Goal: Task Accomplishment & Management: Manage account settings

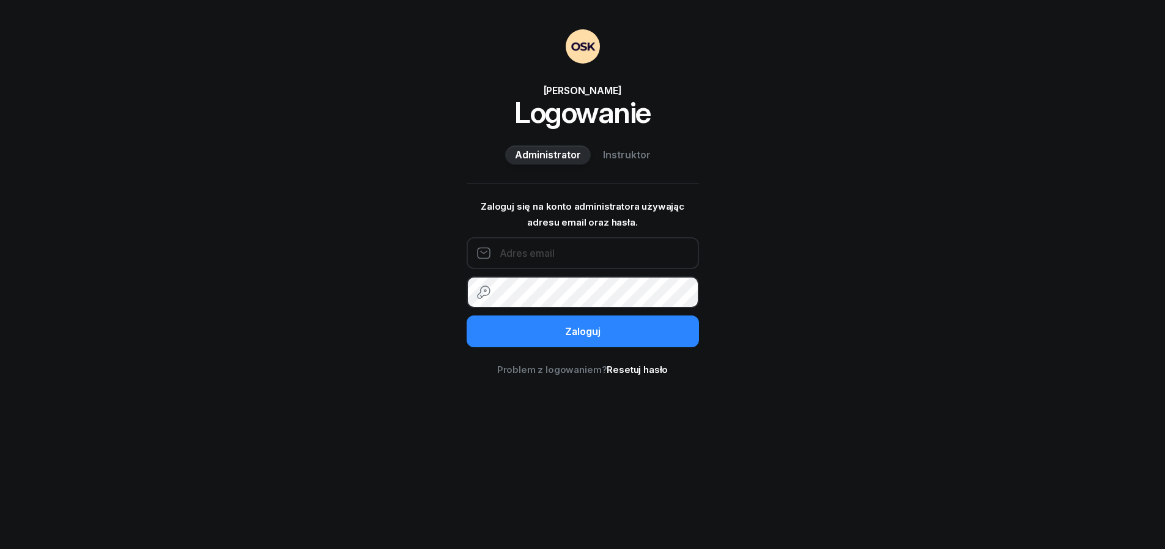
click at [545, 252] on input "email" at bounding box center [582, 253] width 232 height 32
type input "[EMAIL_ADDRESS][DOMAIN_NAME]"
click at [582, 331] on button "Zaloguj" at bounding box center [582, 331] width 232 height 32
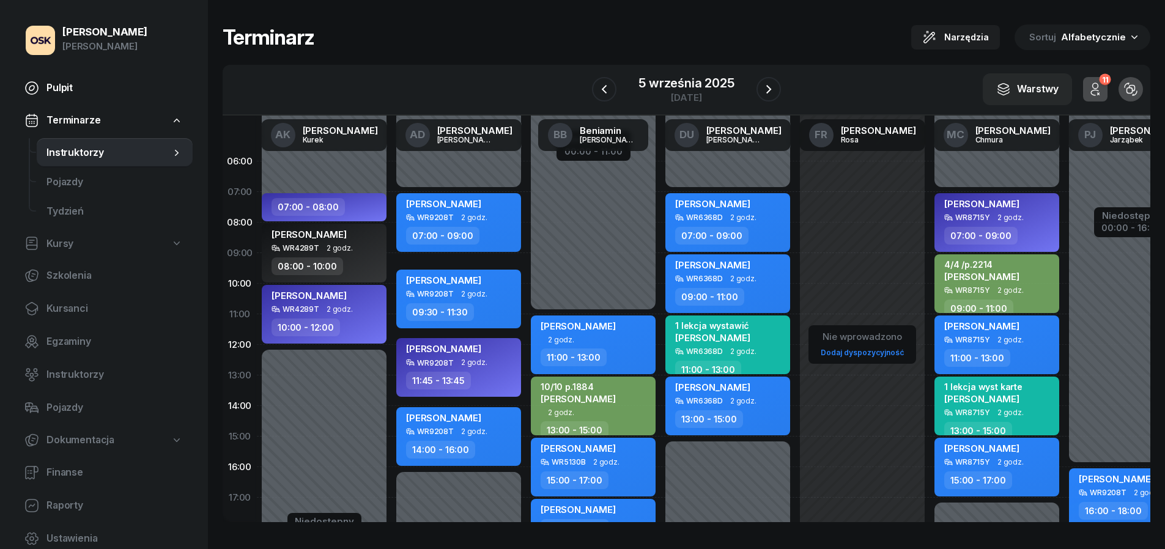
click at [103, 93] on span "Pulpit" at bounding box center [114, 88] width 136 height 16
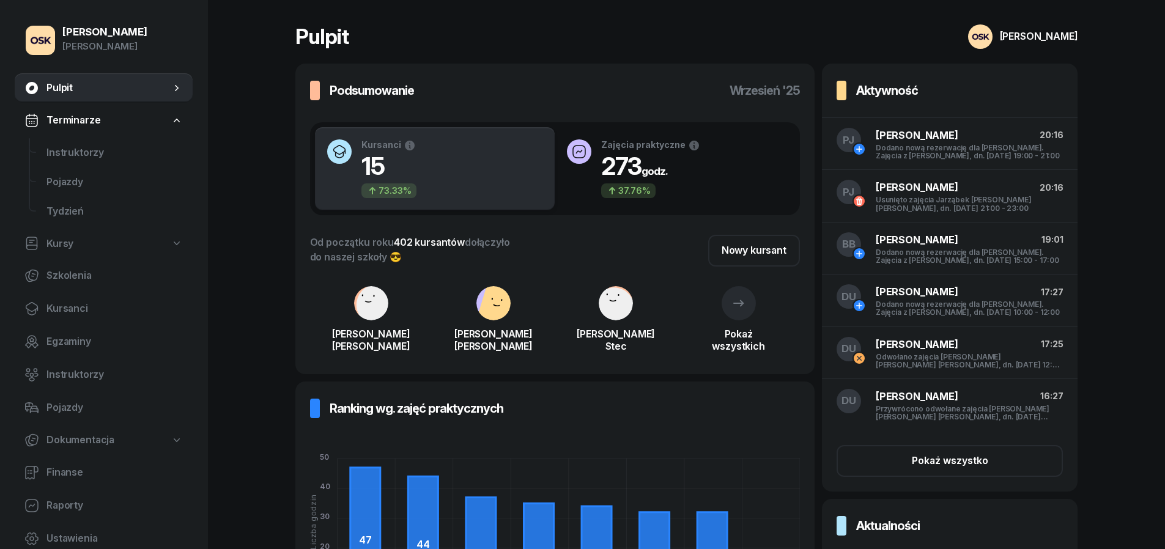
click at [992, 39] on img at bounding box center [980, 36] width 24 height 24
click at [992, 69] on link "Wyloguj" at bounding box center [986, 76] width 160 height 31
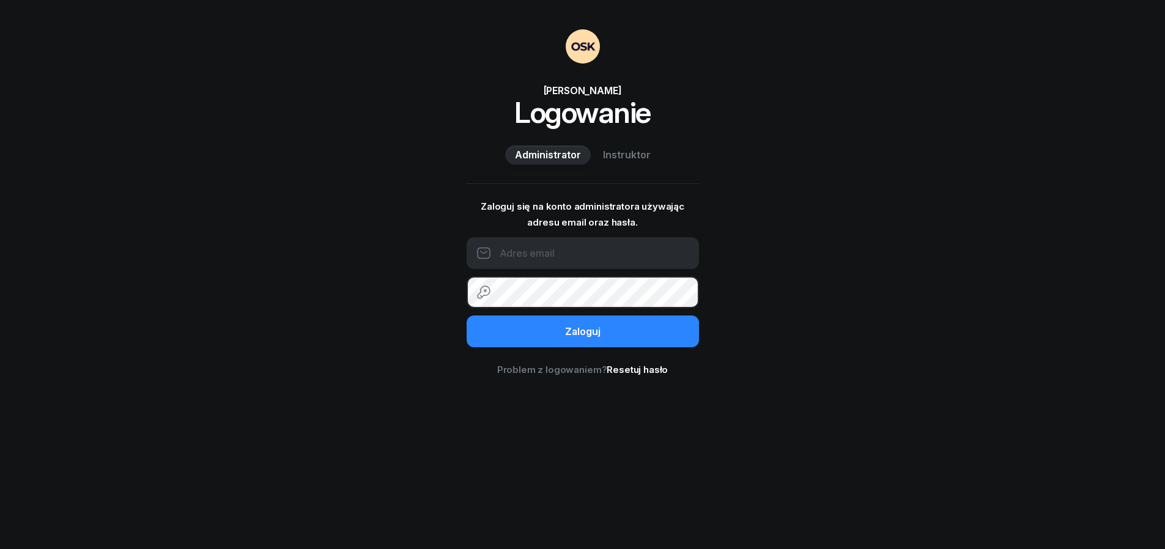
click at [615, 137] on div "OSK [PERSON_NAME] Logowanie Administrator Instruktor" at bounding box center [582, 98] width 232 height 139
click at [616, 151] on span "Instruktor" at bounding box center [627, 155] width 48 height 16
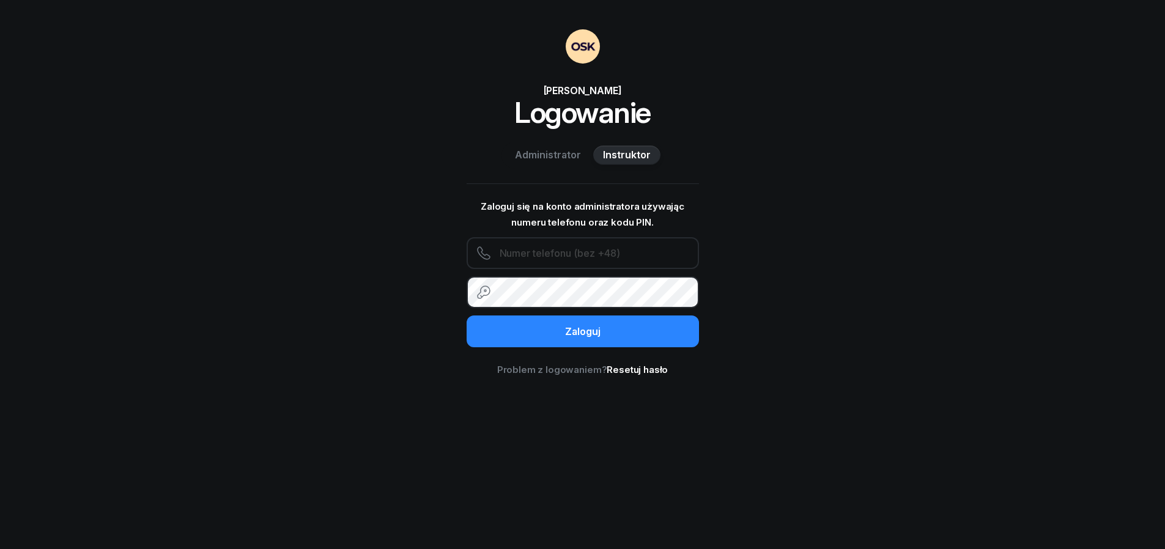
click at [538, 262] on input "text" at bounding box center [582, 253] width 232 height 32
paste input "413545828"
type input "413545828"
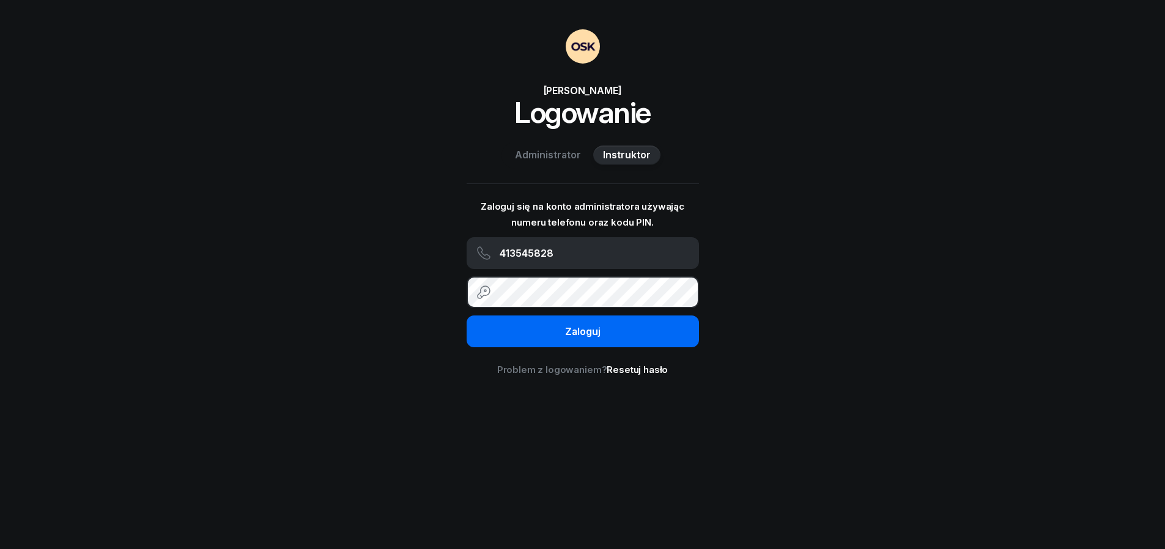
click at [547, 338] on button "Zaloguj" at bounding box center [582, 331] width 232 height 32
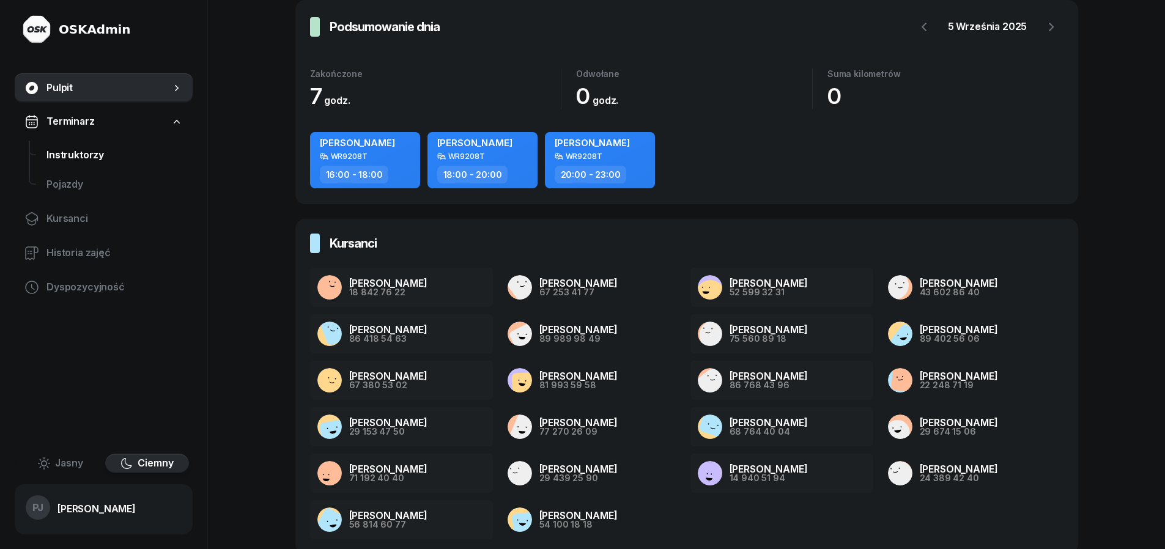
click at [90, 149] on span "Instruktorzy" at bounding box center [114, 155] width 136 height 16
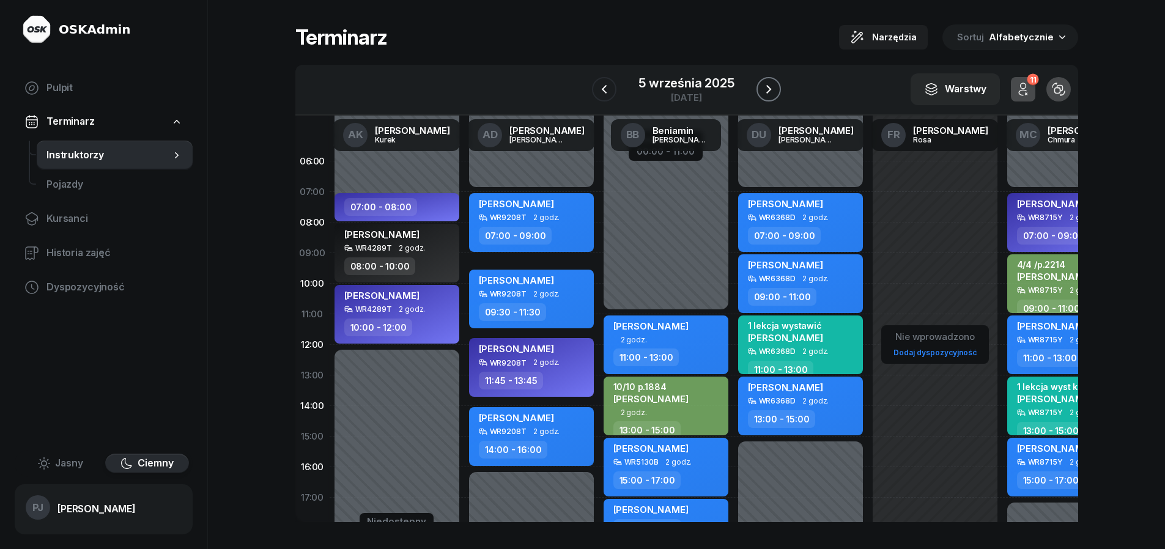
click at [783, 92] on div "W Wybierz AK [PERSON_NAME] AD [PERSON_NAME] BB [PERSON_NAME] DU [PERSON_NAME] F…" at bounding box center [686, 90] width 782 height 51
click at [770, 88] on icon "button" at bounding box center [768, 89] width 5 height 9
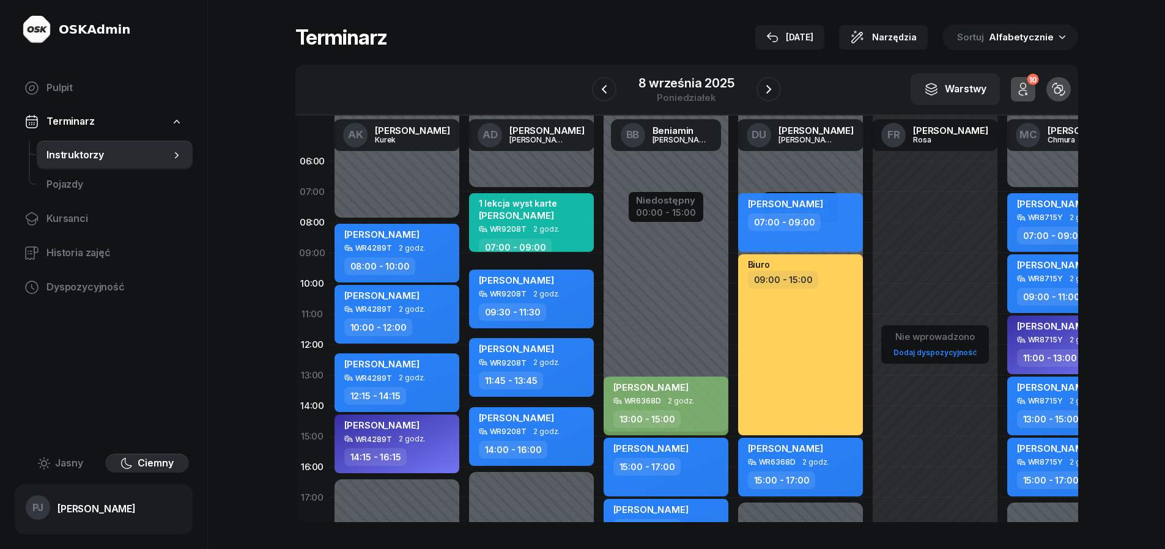
click at [414, 245] on span "2 godz." at bounding box center [412, 248] width 26 height 9
click at [411, 251] on span "2 godz." at bounding box center [412, 248] width 26 height 9
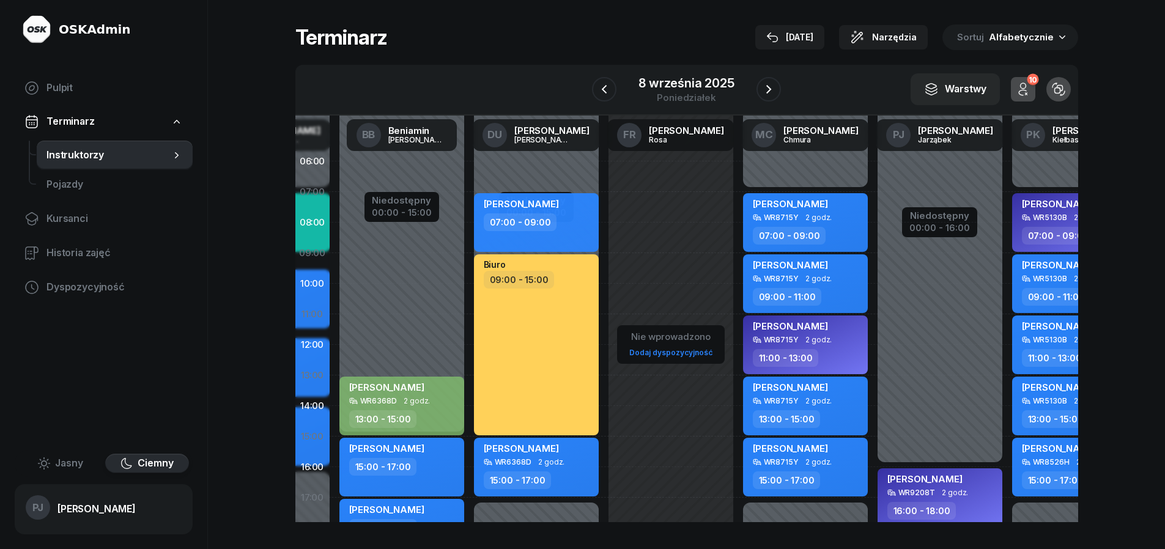
scroll to position [0, 265]
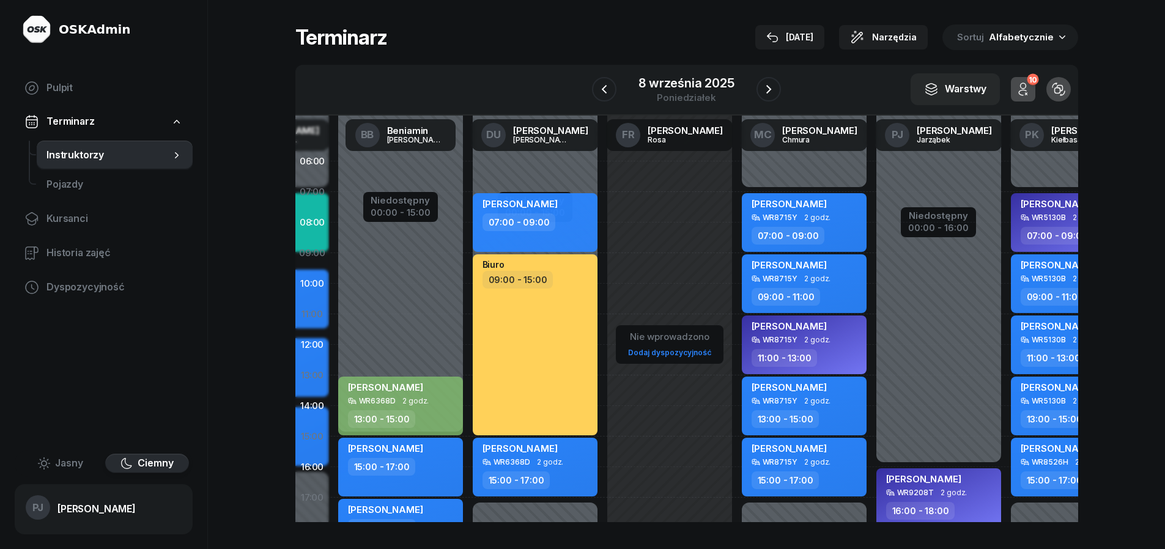
drag, startPoint x: 677, startPoint y: 261, endPoint x: 432, endPoint y: 262, distance: 245.1
click at [432, 262] on div "Niedostępny 00:00 - 15:00 Niedostępny 21:00 - 23:59 [PERSON_NAME] WR6368D 2 god…" at bounding box center [400, 436] width 134 height 581
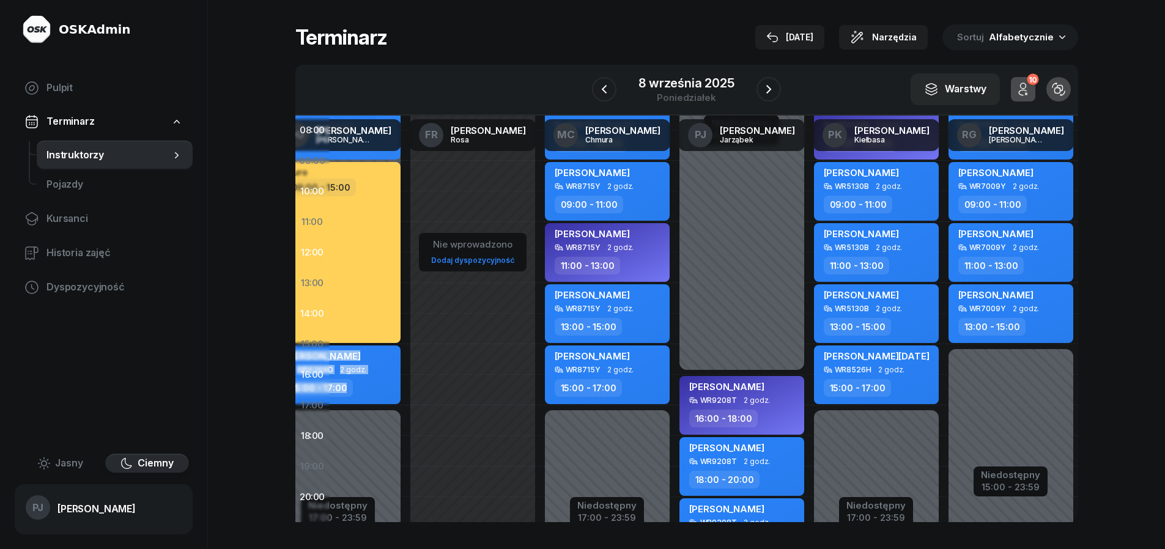
drag, startPoint x: 619, startPoint y: 271, endPoint x: 383, endPoint y: 181, distance: 252.7
click at [373, 180] on div "Niedostępny 00:00 - 08:00 Niedostępny 16:15 - 23:59 [PERSON_NAME] WR4289T 2 god…" at bounding box center [472, 313] width 1210 height 581
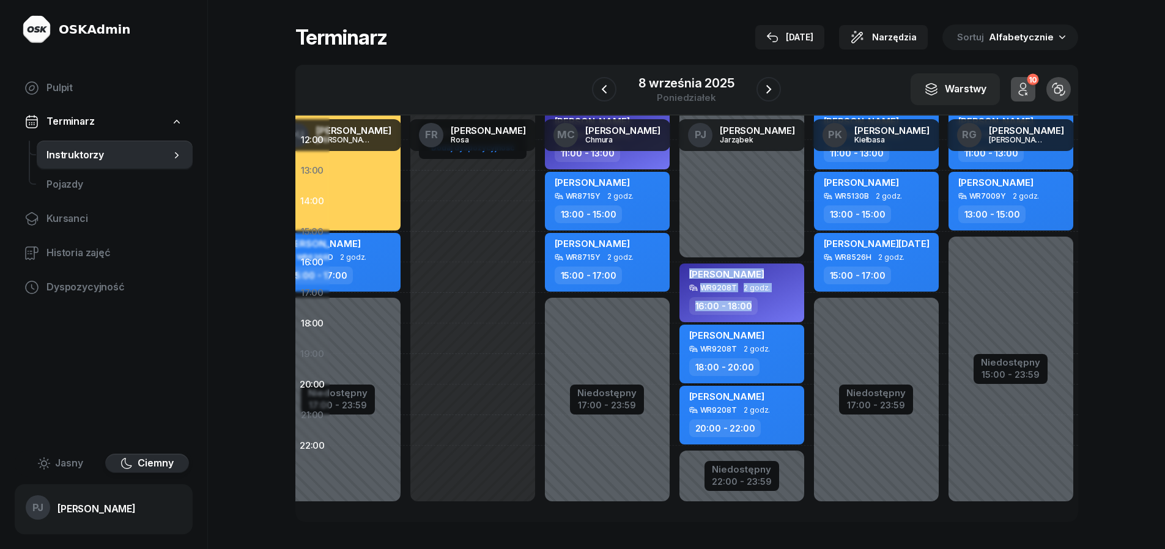
scroll to position [214, 469]
drag, startPoint x: 733, startPoint y: 388, endPoint x: 705, endPoint y: 210, distance: 180.1
click at [705, 212] on div "Niedostępny 00:00 - 16:00 Niedostępny 22:00 - 23:59 my odwołaliśmy 1 lekcja wys…" at bounding box center [741, 231] width 134 height 581
click at [764, 394] on div "[PERSON_NAME]" at bounding box center [726, 398] width 75 height 15
click at [781, 392] on div "[PERSON_NAME]" at bounding box center [743, 398] width 108 height 15
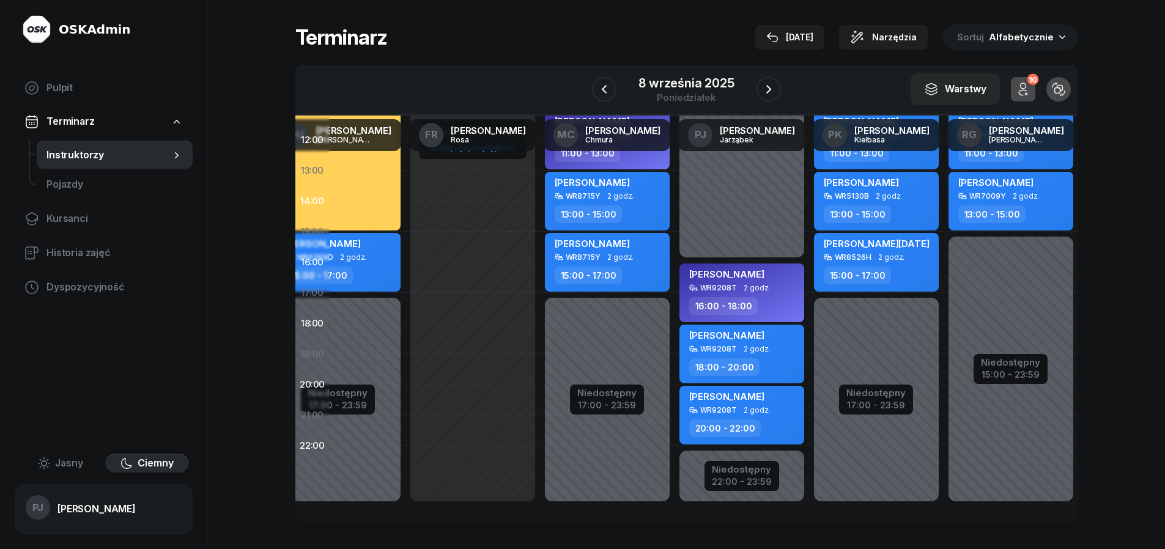
select select "20"
select select "22"
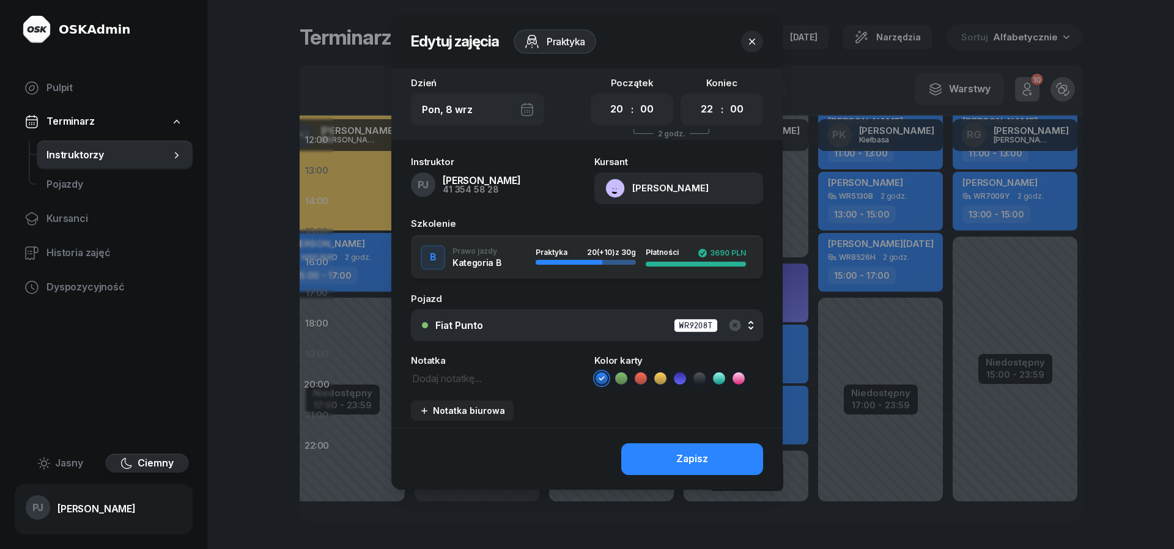
click at [695, 42] on header "Edytuj zajęcia Praktyka" at bounding box center [586, 42] width 391 height 54
click at [749, 41] on icon "button" at bounding box center [752, 41] width 12 height 12
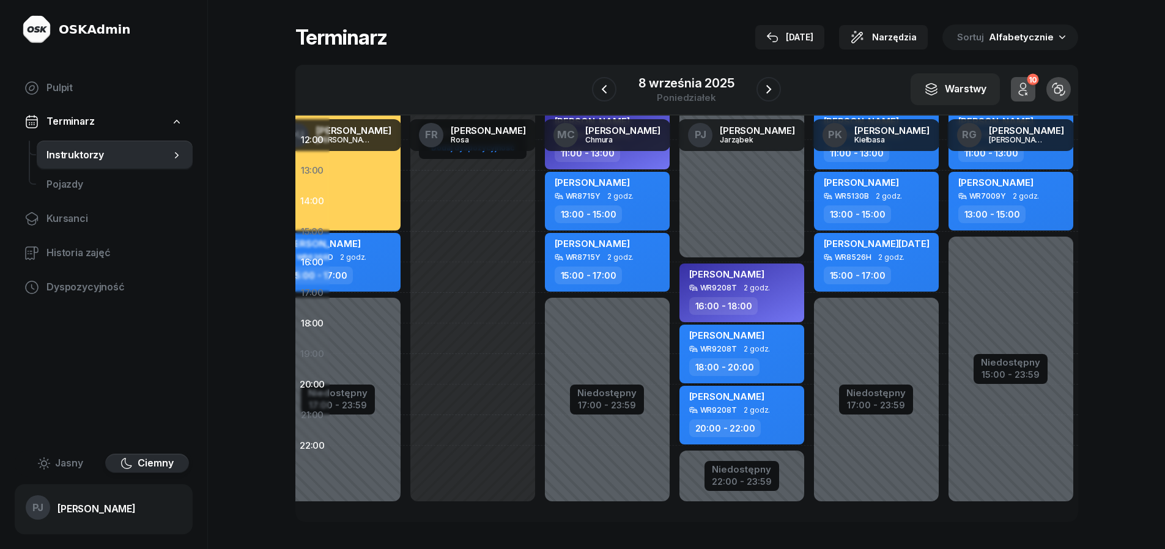
click at [752, 392] on div "[PERSON_NAME]" at bounding box center [726, 398] width 75 height 15
